Goal: Navigation & Orientation: Find specific page/section

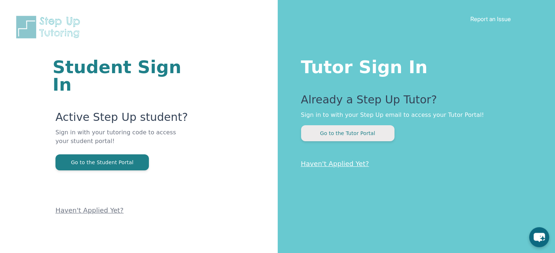
click at [351, 139] on button "Go to the Tutor Portal" at bounding box center [347, 133] width 93 height 16
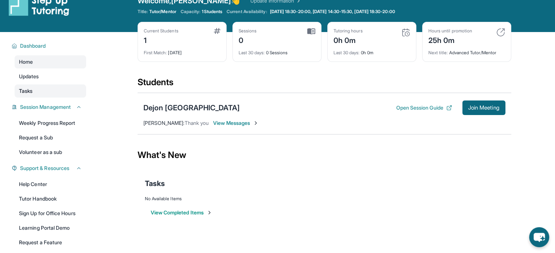
scroll to position [61, 0]
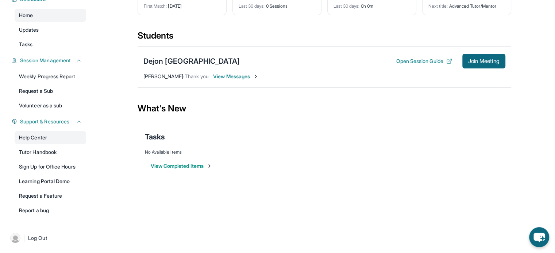
click at [37, 141] on link "Help Center" at bounding box center [50, 137] width 71 height 13
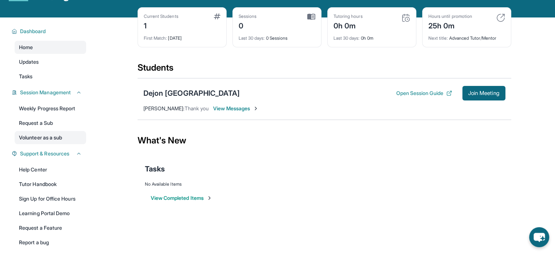
scroll to position [0, 0]
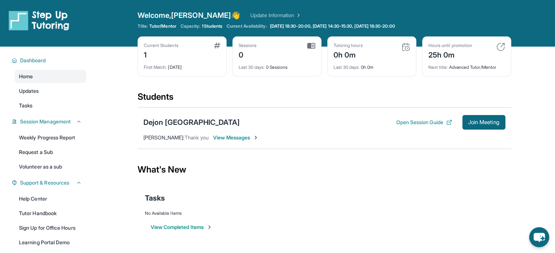
click at [257, 18] on link "Update Information" at bounding box center [275, 15] width 51 height 7
click at [54, 92] on link "Updates" at bounding box center [50, 91] width 71 height 13
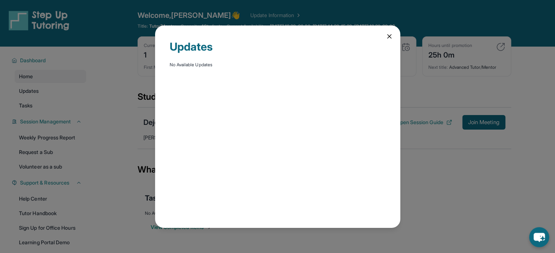
click at [396, 41] on div "Updates No Available Updates" at bounding box center [277, 127] width 245 height 203
click at [392, 39] on icon at bounding box center [388, 36] width 7 height 7
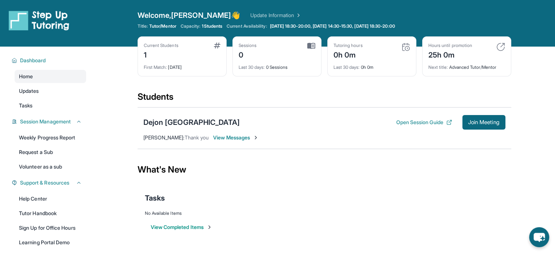
scroll to position [61, 0]
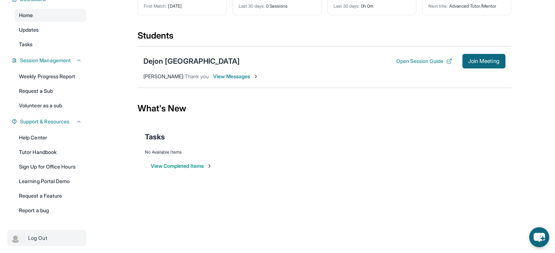
click at [16, 236] on img at bounding box center [15, 238] width 10 height 10
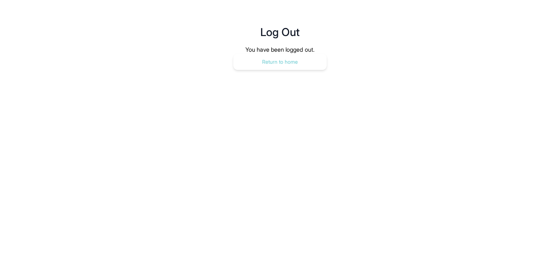
click at [264, 65] on button "Return to home" at bounding box center [279, 62] width 93 height 16
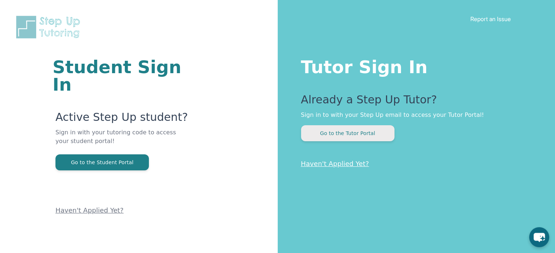
click at [355, 136] on button "Go to the Tutor Portal" at bounding box center [347, 133] width 93 height 16
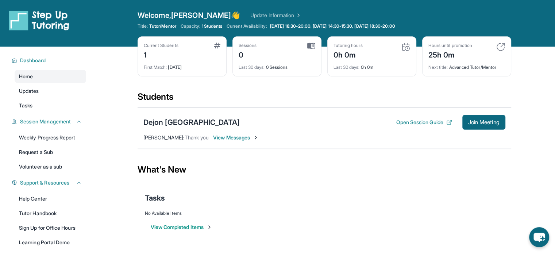
click at [500, 46] on img at bounding box center [500, 47] width 9 height 9
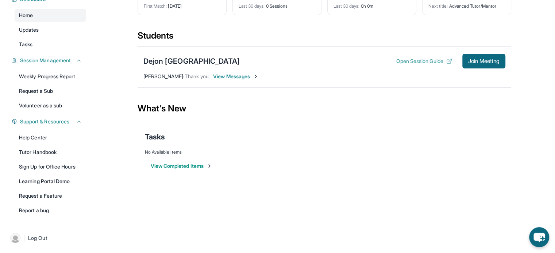
click at [435, 61] on button "Open Session Guide" at bounding box center [424, 61] width 56 height 7
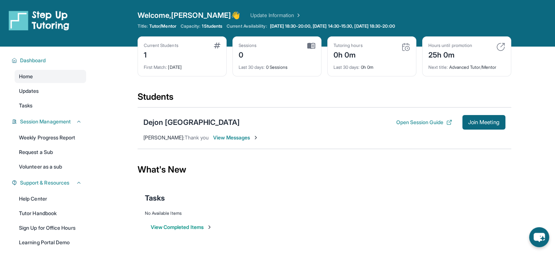
click at [347, 22] on div "Welcome, Ashley 👋 Update Information Title: Tutor/Mentor Capacity: 1 Students C…" at bounding box center [323, 23] width 373 height 26
click at [354, 24] on span "[DATE] 18:30-20:00, [DATE] 14:30-15:30, [DATE] 18:30-20:00" at bounding box center [332, 26] width 125 height 6
